Goal: Task Accomplishment & Management: Manage account settings

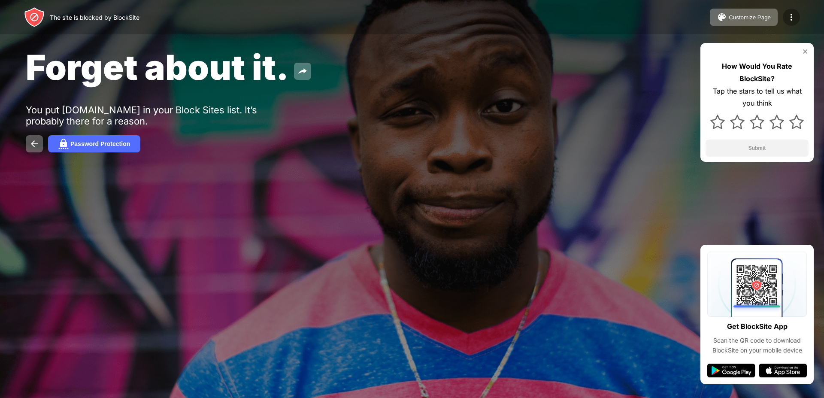
click at [798, 18] on div at bounding box center [791, 17] width 17 height 17
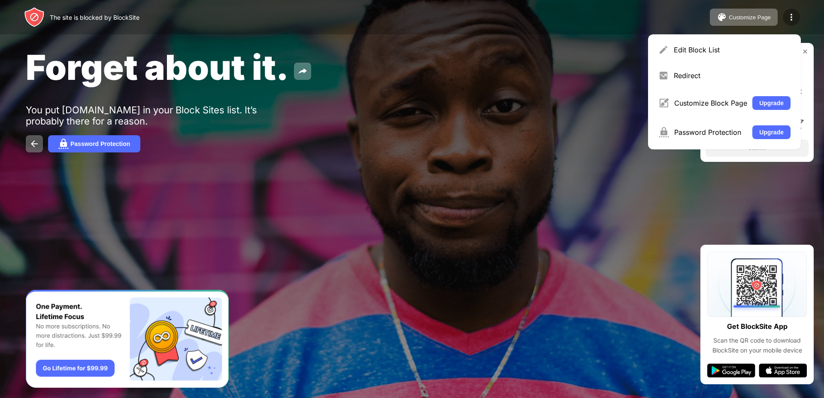
click at [798, 18] on div at bounding box center [791, 17] width 17 height 17
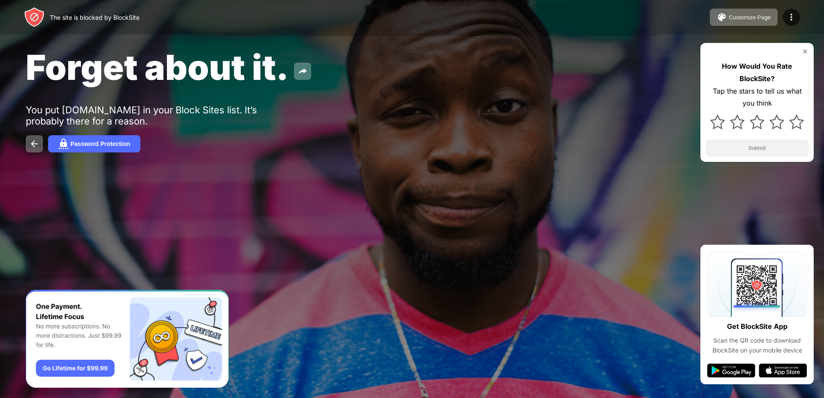
drag, startPoint x: 667, startPoint y: 53, endPoint x: 675, endPoint y: 48, distance: 9.3
click at [667, 53] on div "Forget about it. You put [DOMAIN_NAME] in your Block Sites list. It’s probably …" at bounding box center [412, 99] width 824 height 199
click at [802, 16] on div "The site is blocked by BlockSite Customize Page Edit Block List Redirect Custom…" at bounding box center [412, 17] width 824 height 34
click at [793, 16] on img at bounding box center [792, 17] width 10 height 10
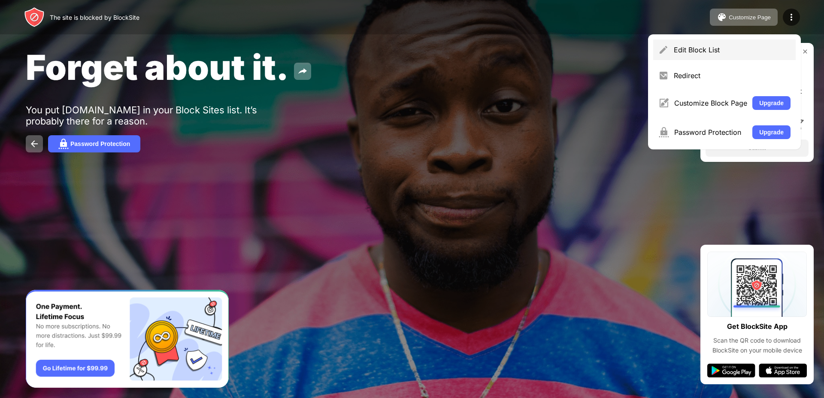
click at [709, 41] on div "Edit Block List" at bounding box center [725, 50] width 143 height 21
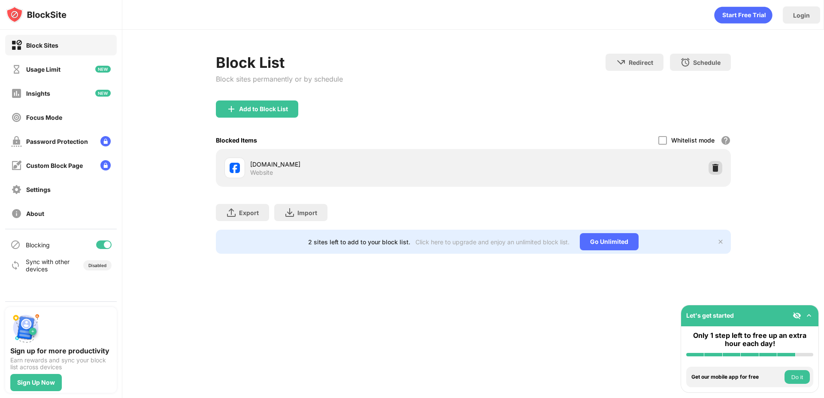
click at [721, 167] on div at bounding box center [716, 168] width 14 height 14
